Goal: Information Seeking & Learning: Learn about a topic

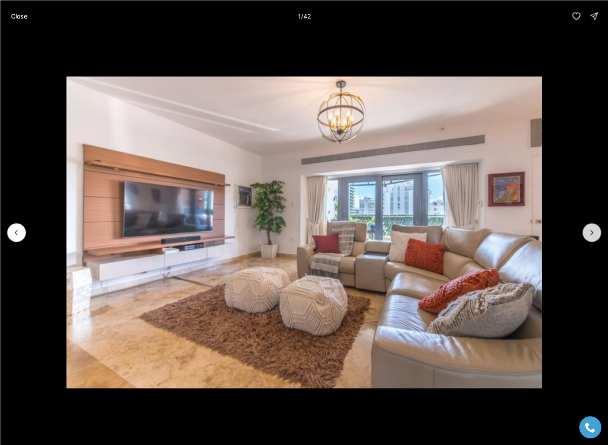
click at [592, 230] on icon "Next slide" at bounding box center [591, 232] width 9 height 9
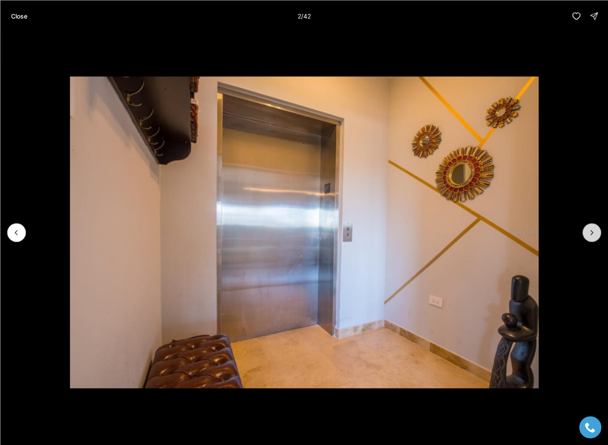
click at [592, 230] on icon "Next slide" at bounding box center [591, 232] width 9 height 9
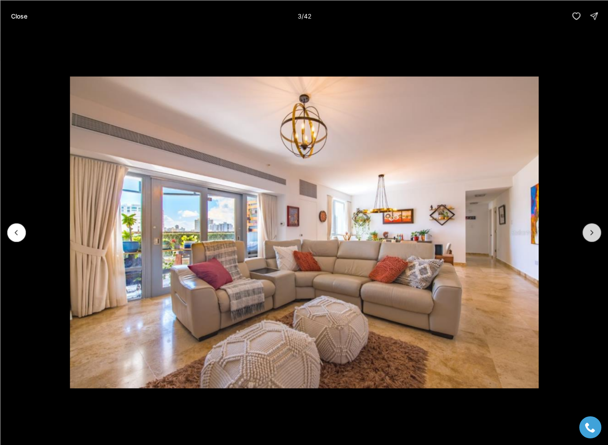
click at [592, 230] on icon "Next slide" at bounding box center [591, 232] width 9 height 9
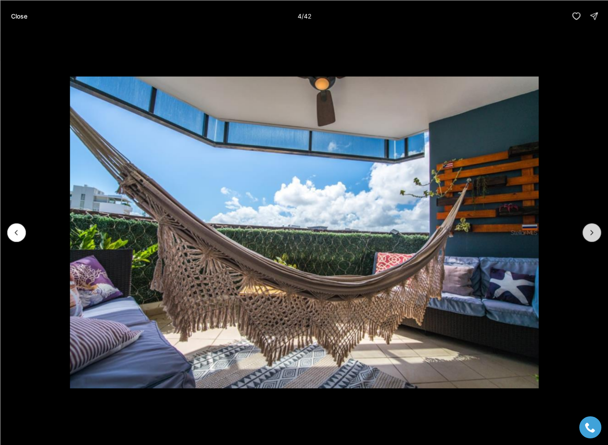
click at [592, 230] on icon "Next slide" at bounding box center [591, 232] width 9 height 9
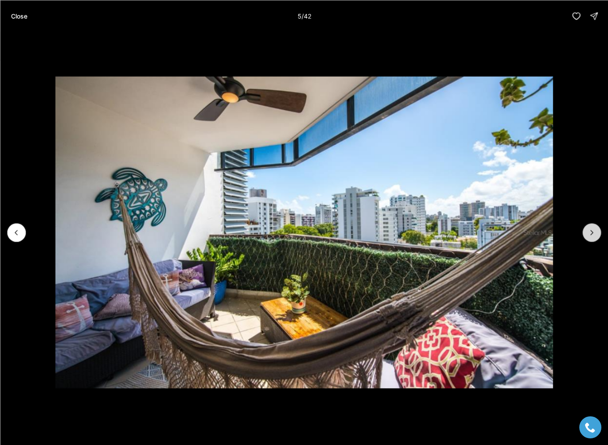
click at [592, 230] on icon "Next slide" at bounding box center [591, 232] width 9 height 9
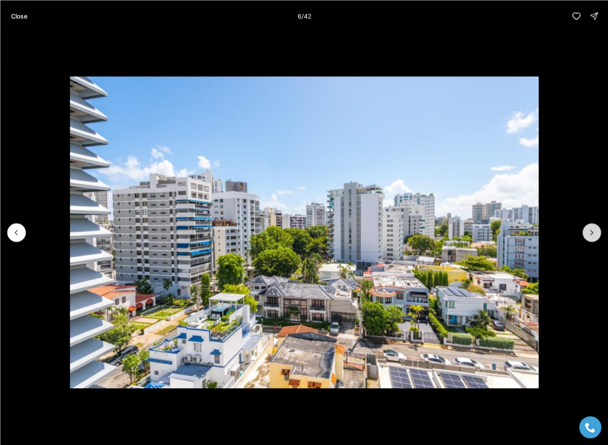
click at [592, 230] on icon "Next slide" at bounding box center [591, 232] width 9 height 9
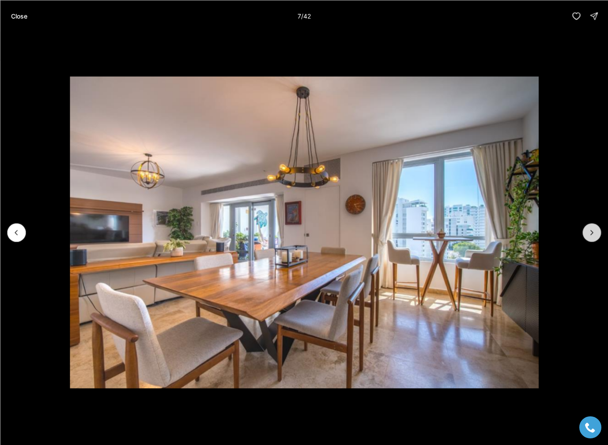
click at [592, 230] on icon "Next slide" at bounding box center [591, 232] width 9 height 9
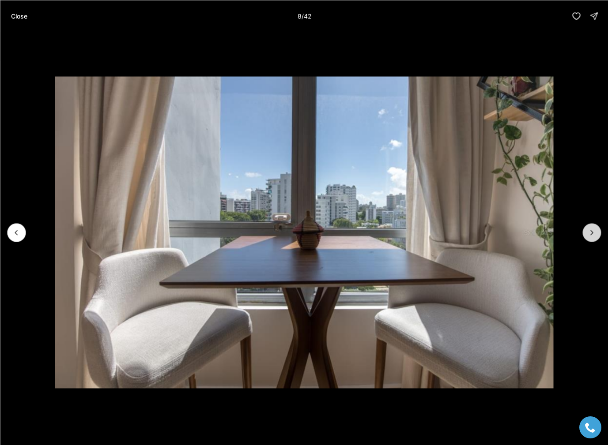
click at [592, 230] on icon "Next slide" at bounding box center [591, 232] width 9 height 9
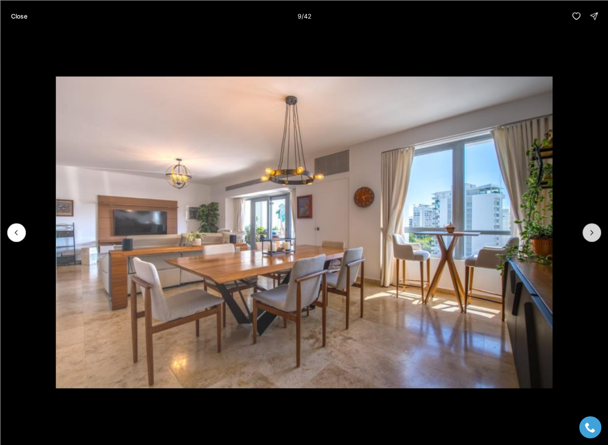
click at [592, 230] on icon "Next slide" at bounding box center [591, 232] width 9 height 9
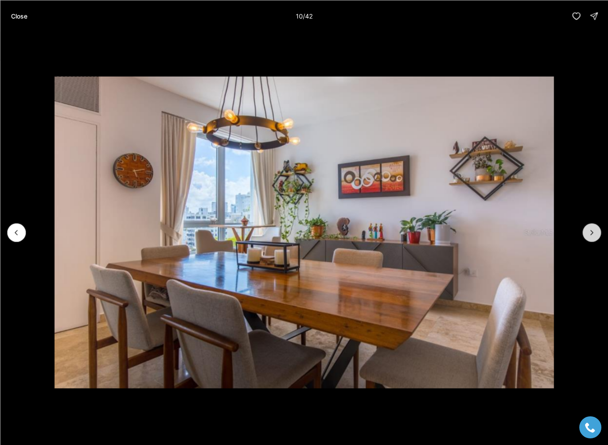
click at [592, 230] on icon "Next slide" at bounding box center [591, 232] width 9 height 9
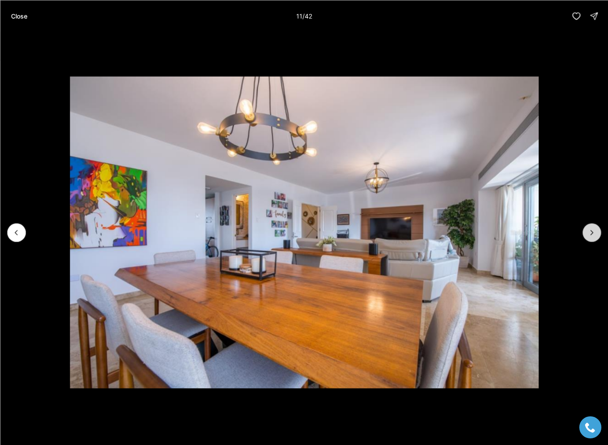
click at [592, 230] on icon "Next slide" at bounding box center [591, 232] width 9 height 9
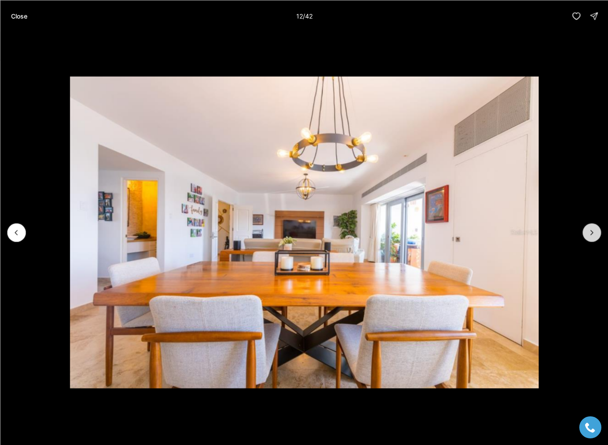
click at [592, 230] on icon "Next slide" at bounding box center [591, 232] width 9 height 9
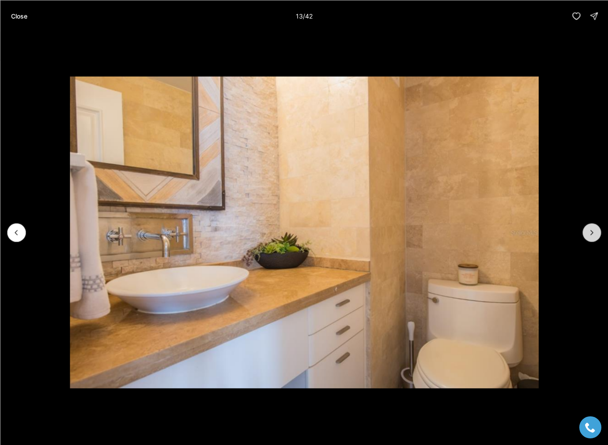
click at [592, 230] on icon "Next slide" at bounding box center [591, 232] width 9 height 9
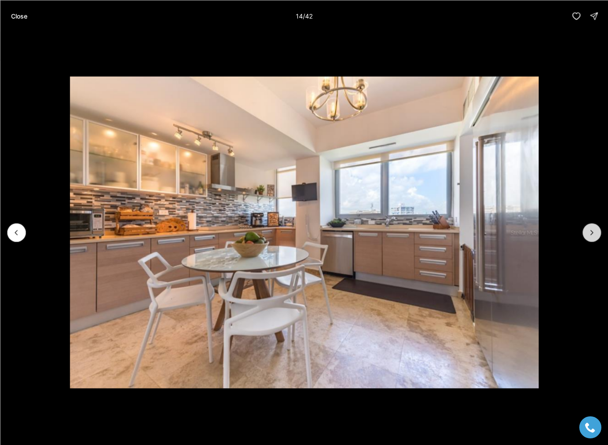
click at [592, 230] on icon "Next slide" at bounding box center [591, 232] width 9 height 9
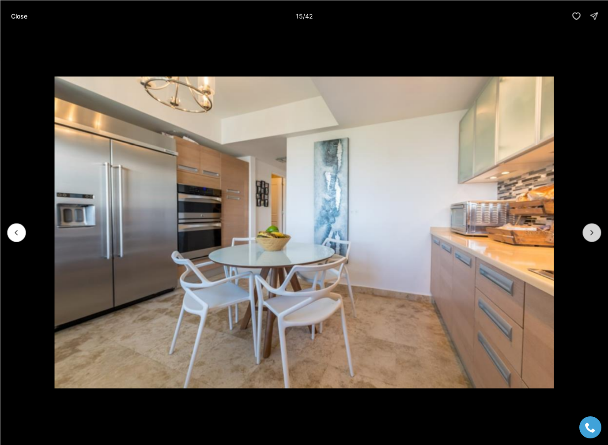
click at [592, 230] on icon "Next slide" at bounding box center [591, 232] width 9 height 9
